Goal: Check status: Check status

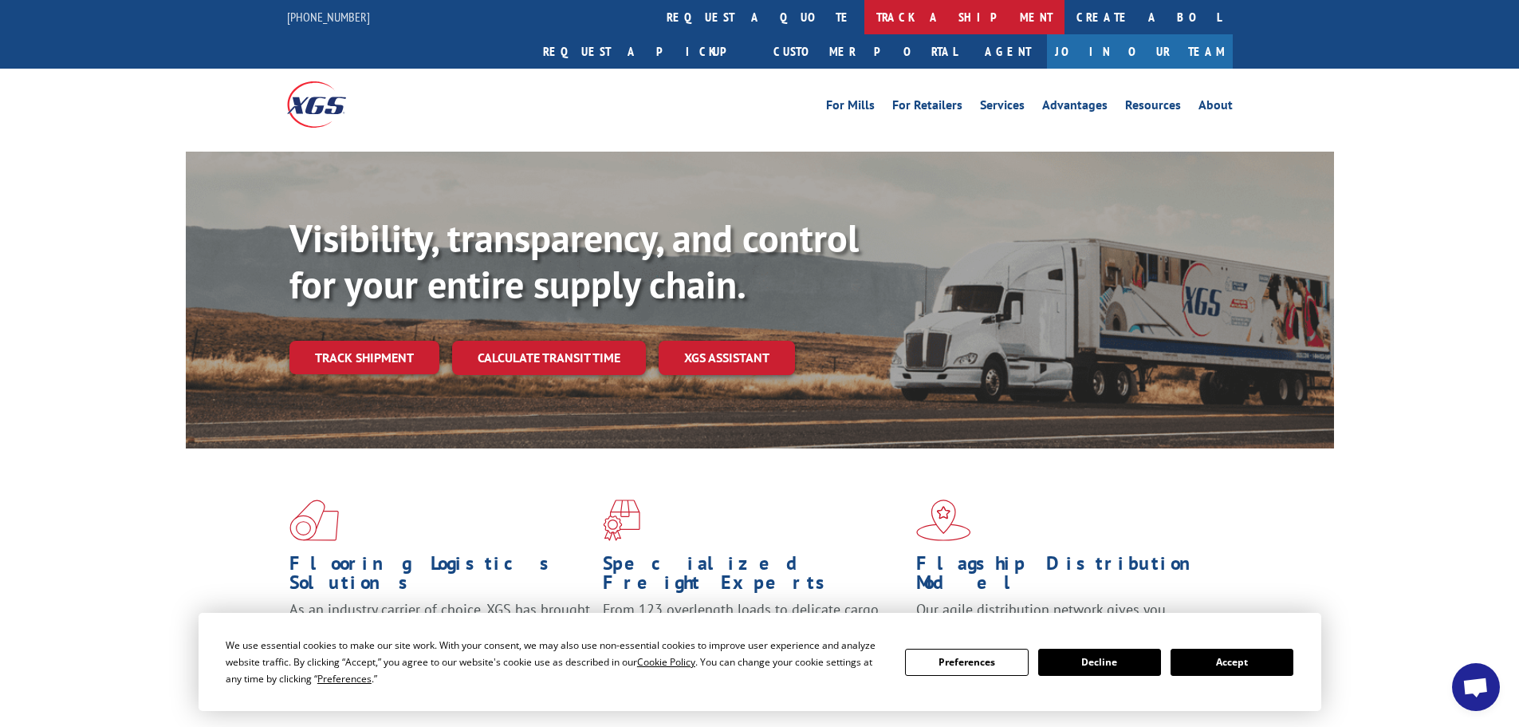
click at [865, 14] on link "track a shipment" at bounding box center [965, 17] width 200 height 34
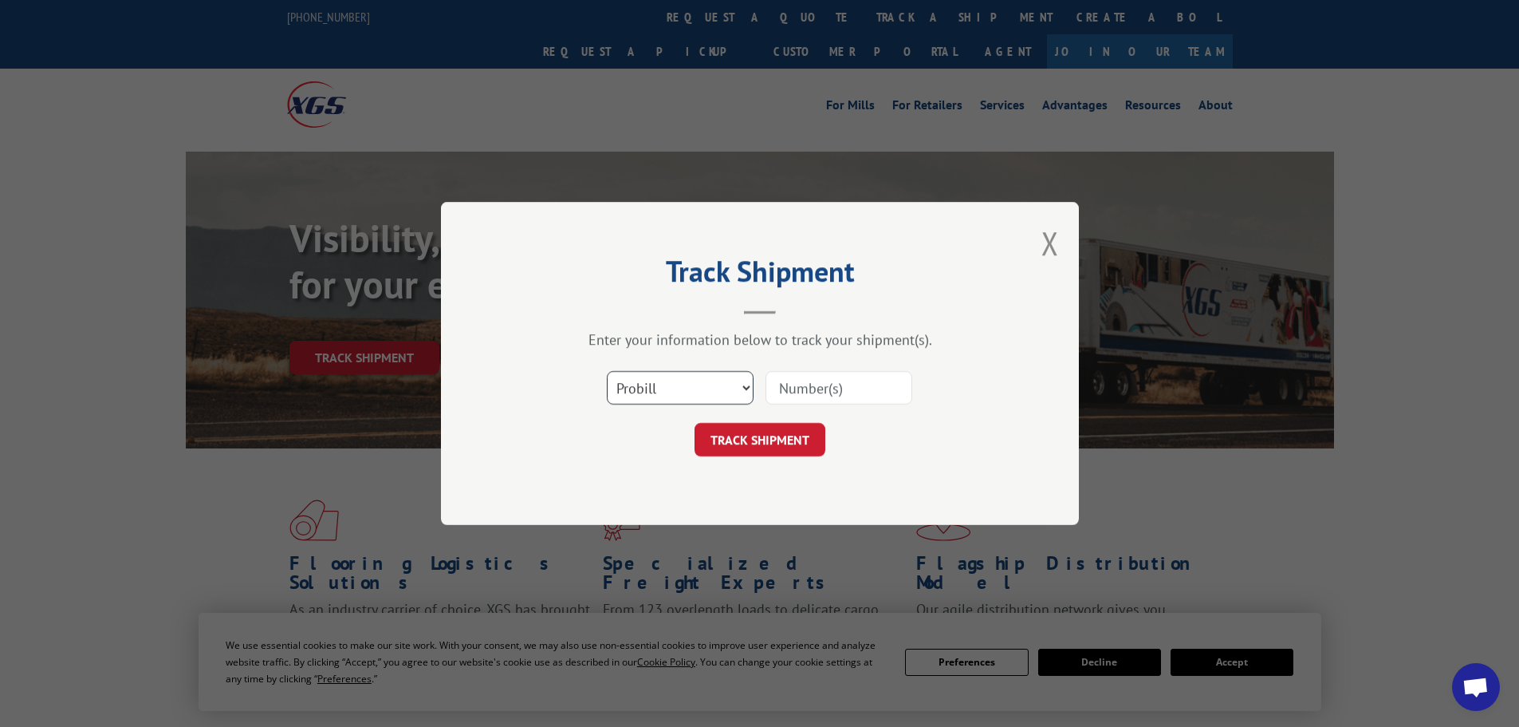
click at [747, 385] on select "Select category... Probill BOL PO" at bounding box center [680, 388] width 147 height 34
select select "bol"
click at [607, 371] on select "Select category... Probill BOL PO" at bounding box center [680, 388] width 147 height 34
click at [786, 396] on input at bounding box center [839, 388] width 147 height 34
paste input "438396"
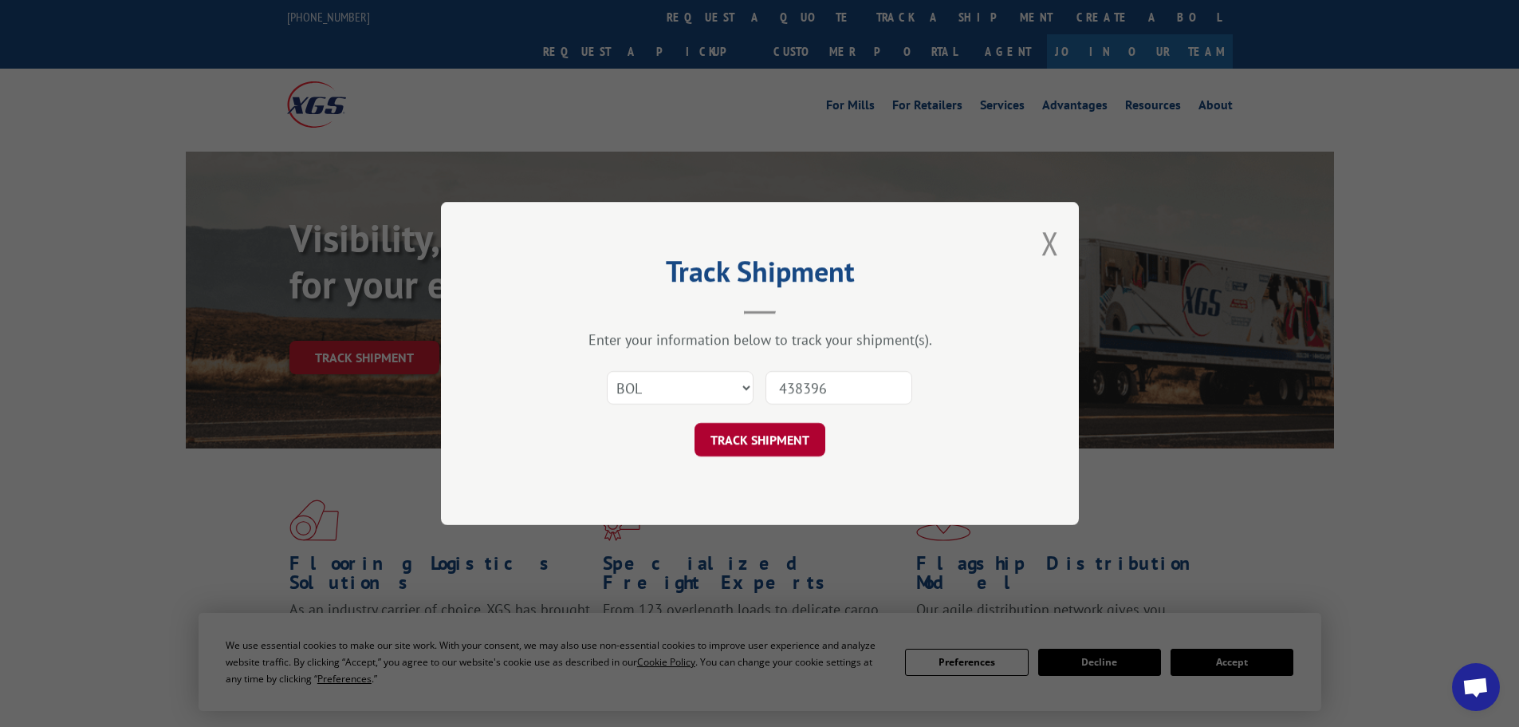
type input "438396"
click at [759, 434] on button "TRACK SHIPMENT" at bounding box center [760, 440] width 131 height 34
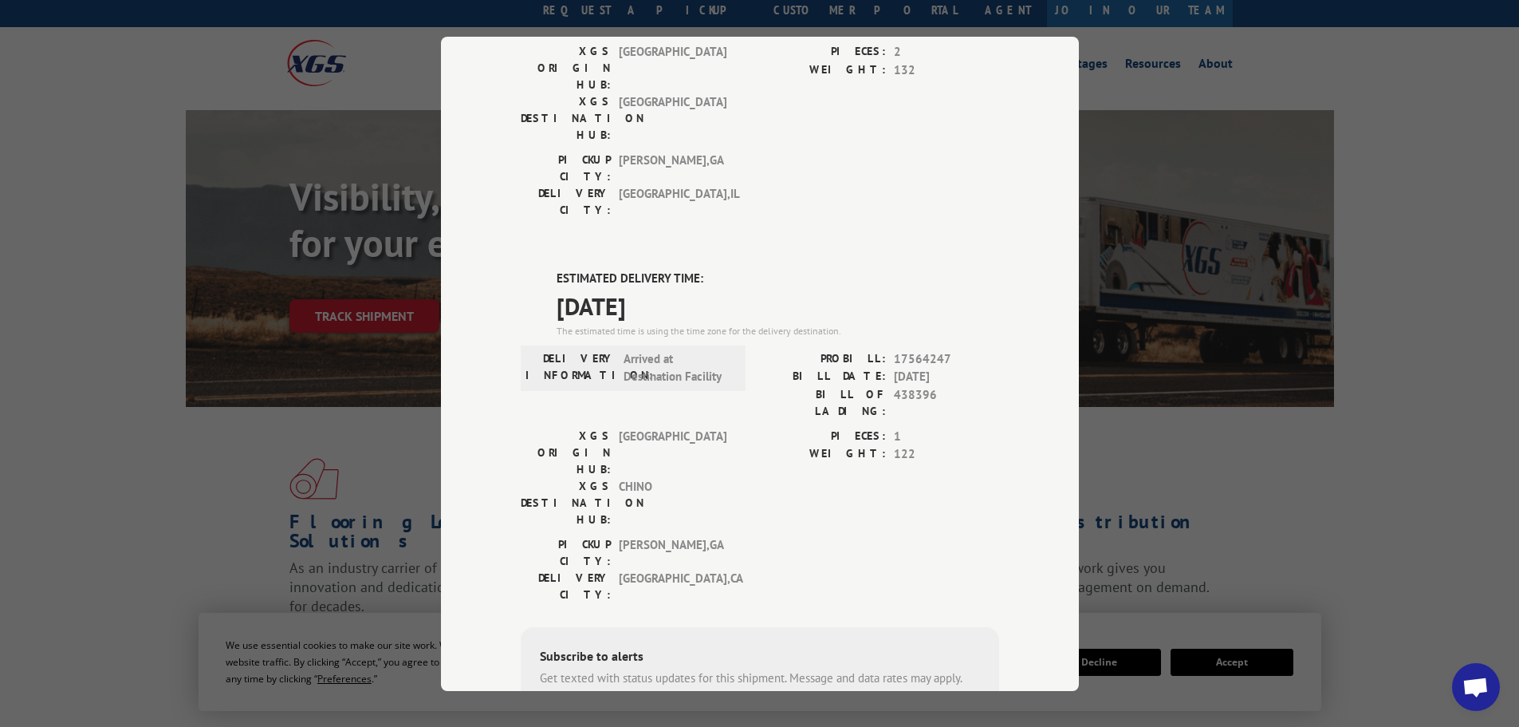
scroll to position [80, 0]
